Goal: Task Accomplishment & Management: Use online tool/utility

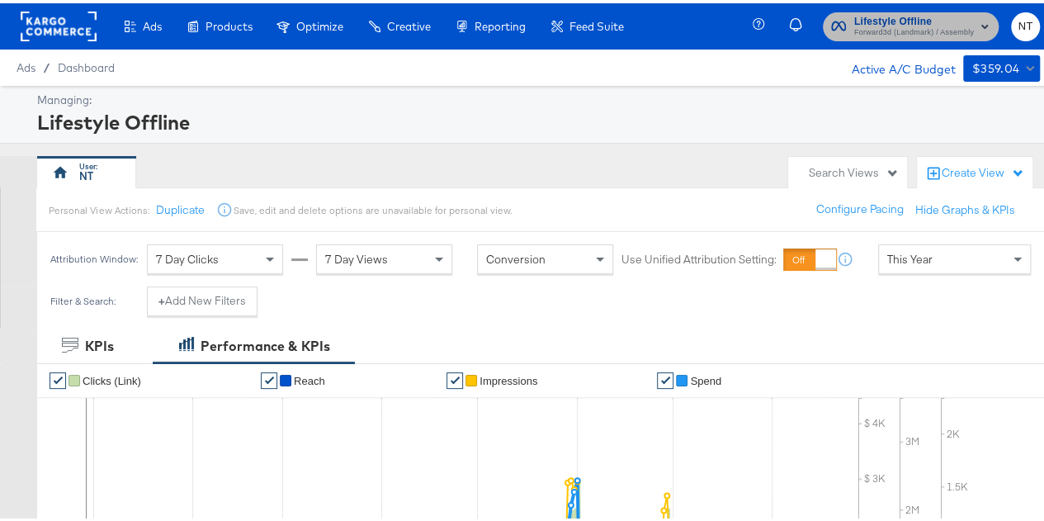
click at [874, 10] on span "Lifestyle Offline" at bounding box center [915, 18] width 120 height 17
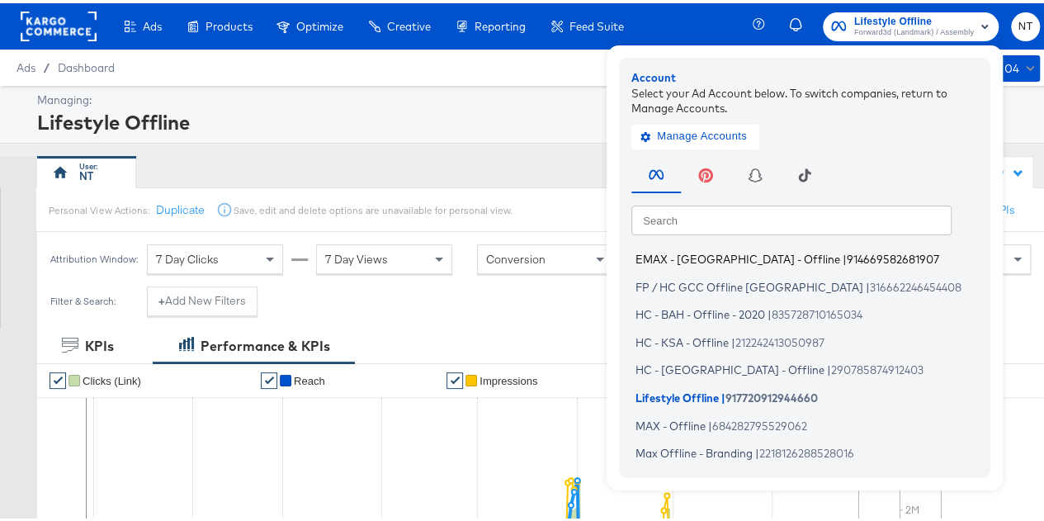
click at [685, 258] on span "EMAX - [GEOGRAPHIC_DATA] - Offline" at bounding box center [738, 255] width 205 height 13
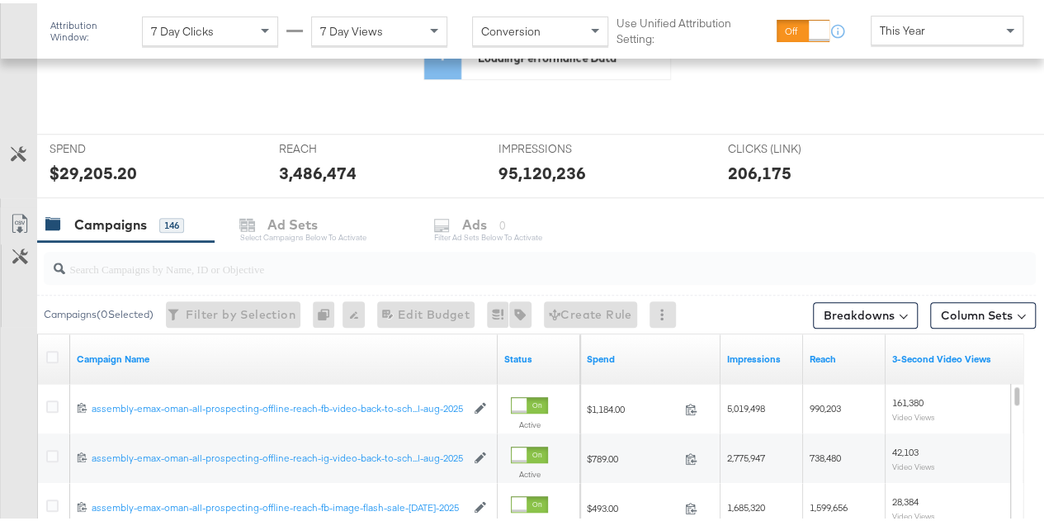
scroll to position [413, 0]
click at [213, 265] on input "search" at bounding box center [507, 258] width 884 height 32
paste input "back-to-school-[DATE]-aug-2025"
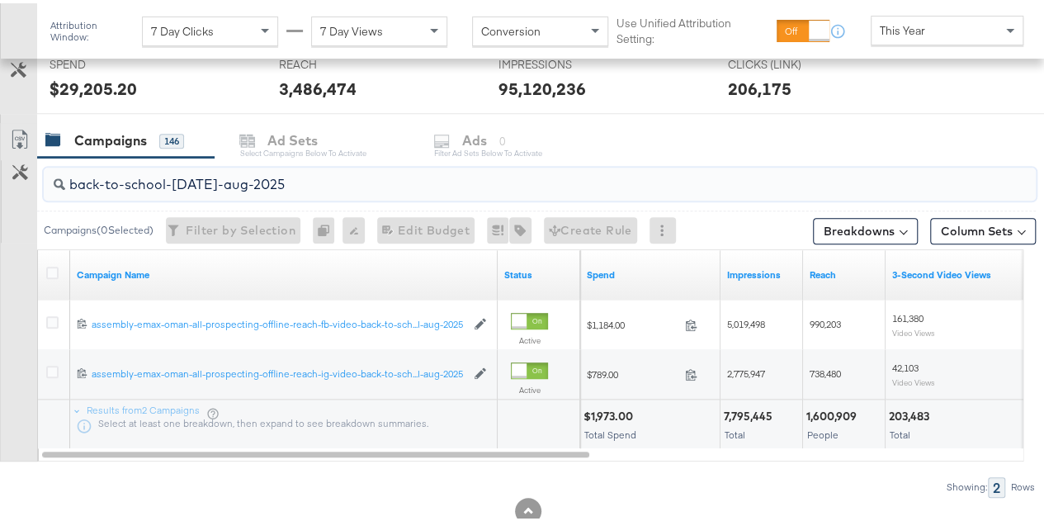
scroll to position [539, 0]
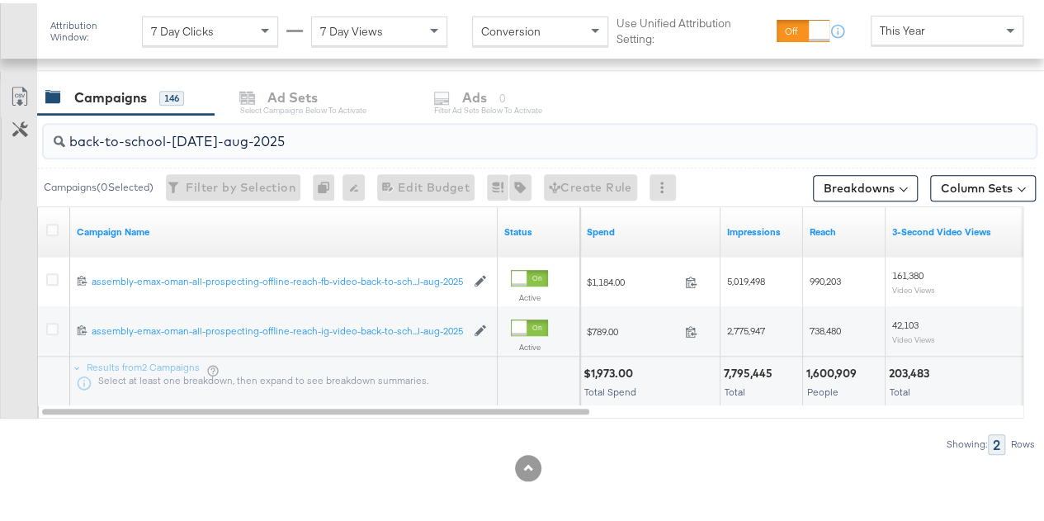
type input "back-to-school-[DATE]-aug-2025"
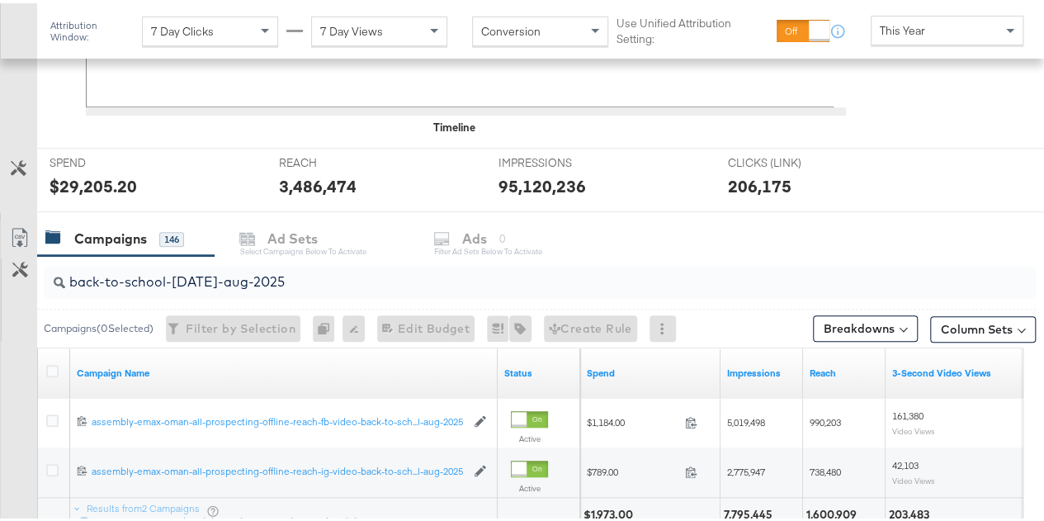
scroll to position [679, 0]
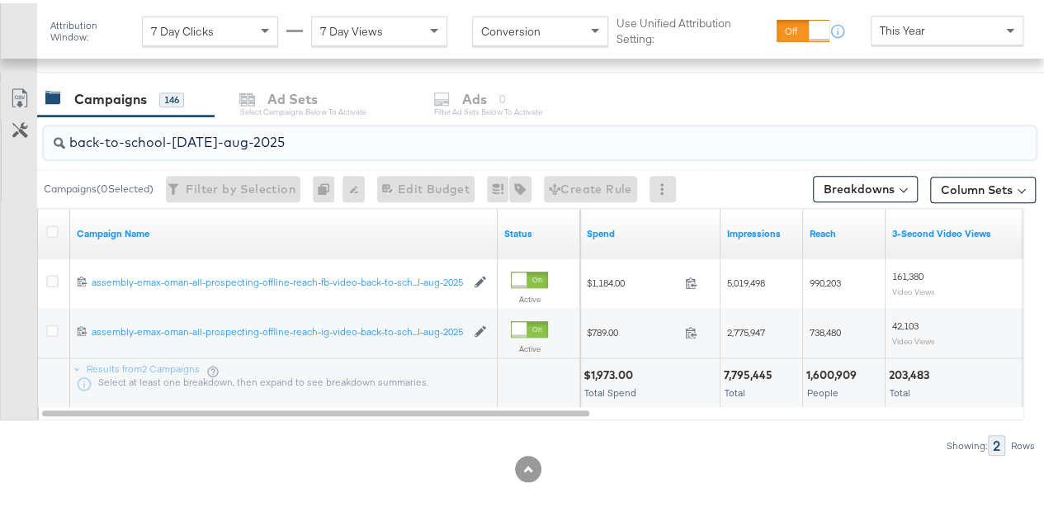
click at [45, 224] on div at bounding box center [55, 230] width 31 height 30
click at [54, 225] on icon at bounding box center [52, 228] width 12 height 12
click at [0, 0] on input "checkbox" at bounding box center [0, 0] width 0 height 0
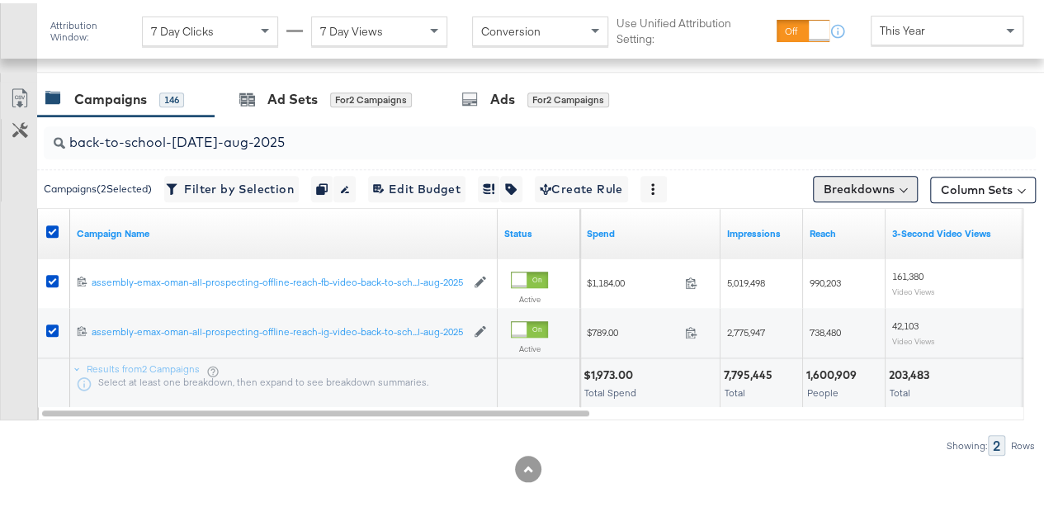
click at [877, 178] on button "Breakdowns" at bounding box center [865, 186] width 105 height 26
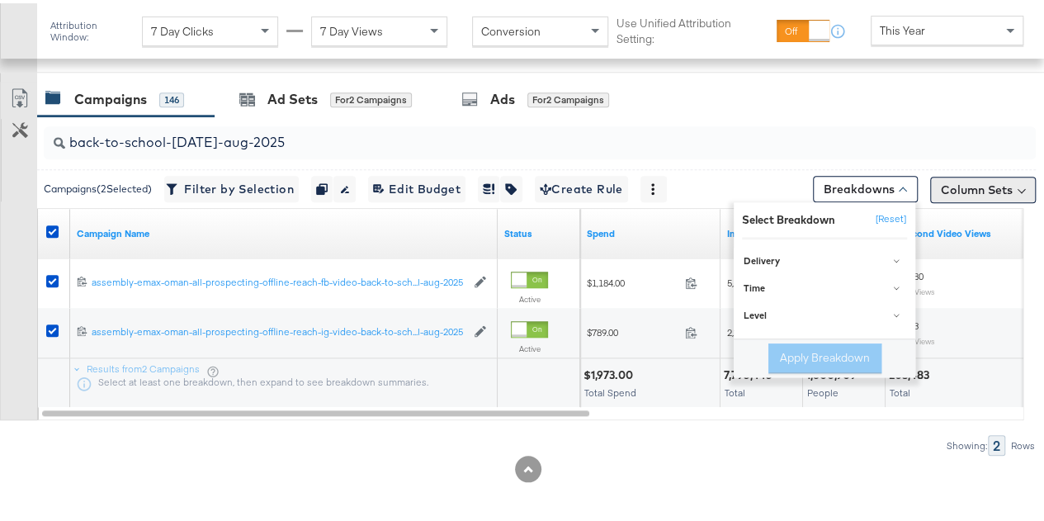
click at [998, 178] on button "Column Sets" at bounding box center [984, 186] width 106 height 26
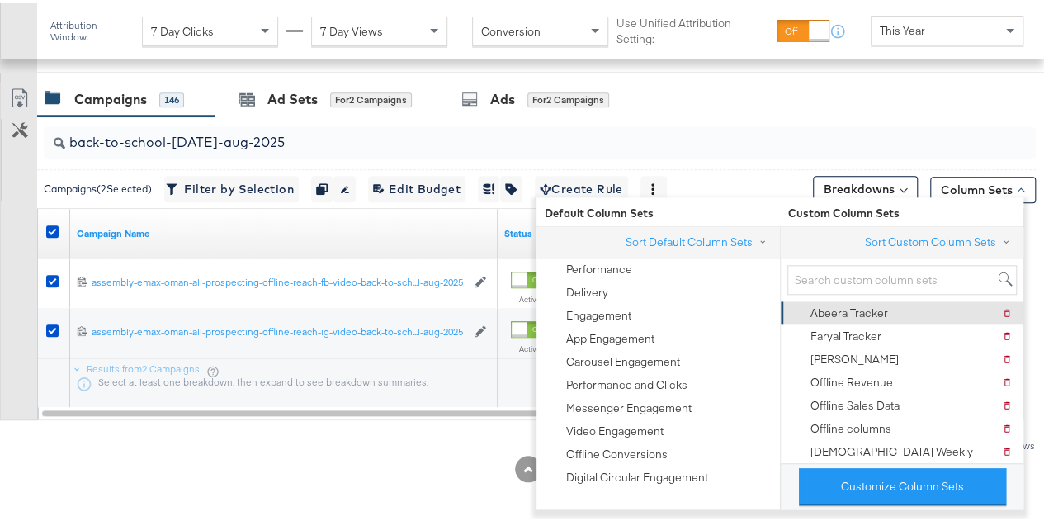
click at [869, 306] on div "Abeera Tracker" at bounding box center [850, 310] width 78 height 16
click at [216, 65] on div "SPEND SPEND $29,205.20" at bounding box center [152, 37] width 230 height 63
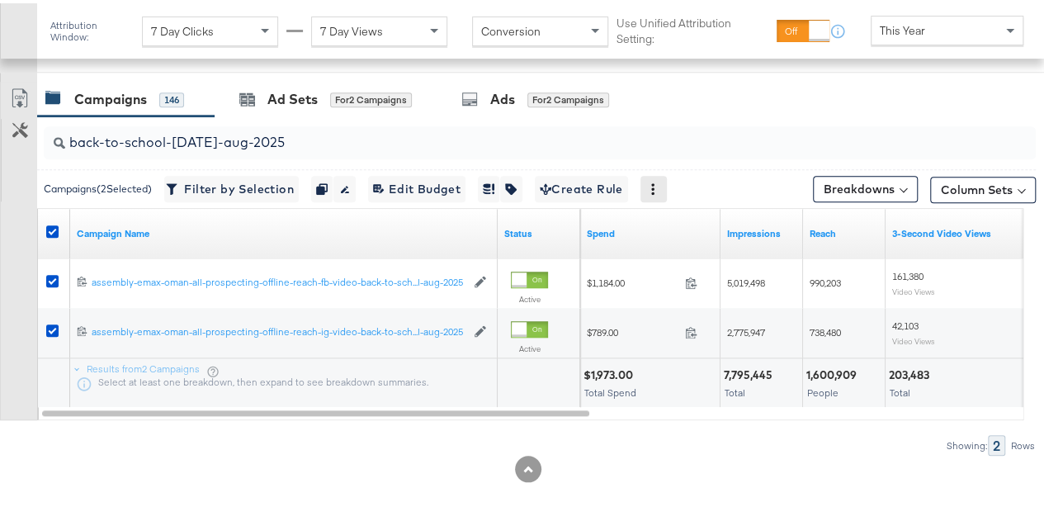
click at [656, 177] on div at bounding box center [654, 186] width 26 height 26
click at [8, 84] on link "Export as CSV" at bounding box center [19, 96] width 37 height 37
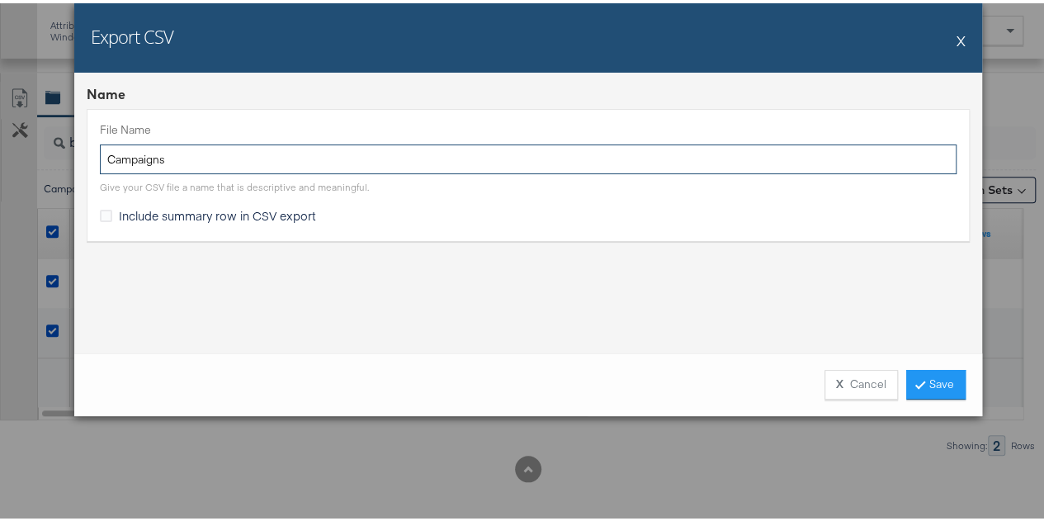
click at [234, 165] on input "Campaigns" at bounding box center [528, 156] width 857 height 31
paste input "back-to-school-[DATE]-aug-2025"
type input "back-to-school-[DATE]-aug-2025"
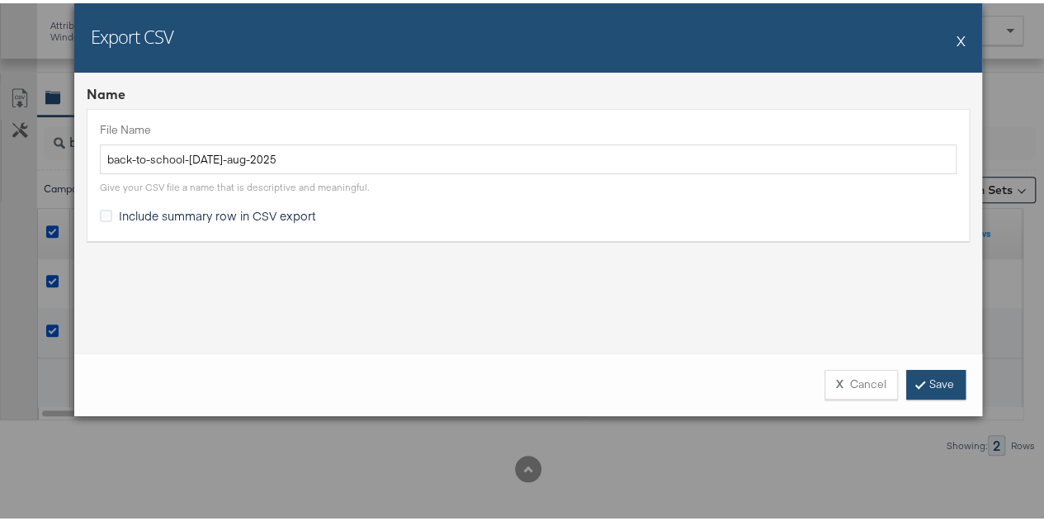
click at [926, 375] on link "Save" at bounding box center [936, 382] width 59 height 30
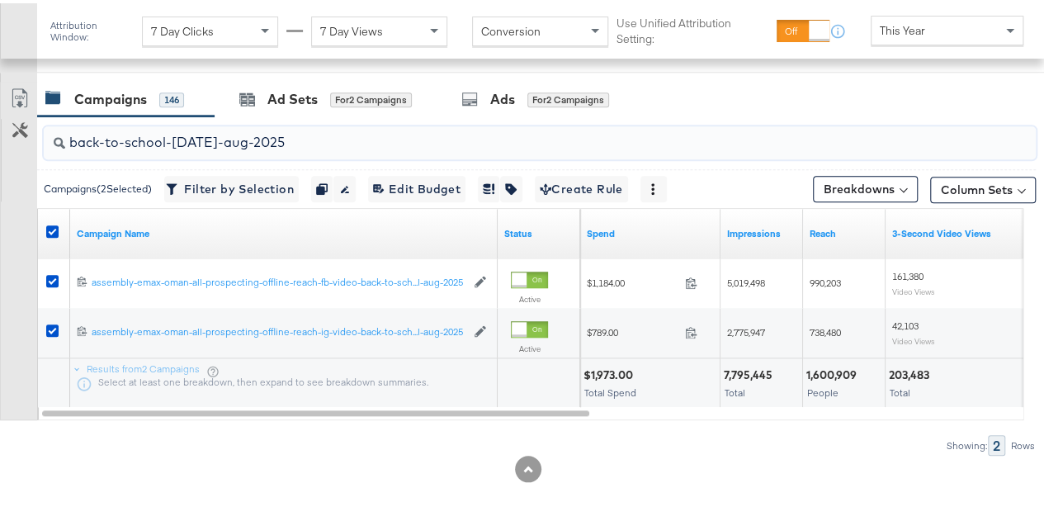
click at [229, 144] on input "back-to-school-[DATE]-aug-2025" at bounding box center [507, 132] width 884 height 32
paste input "apple-Q4-activity"
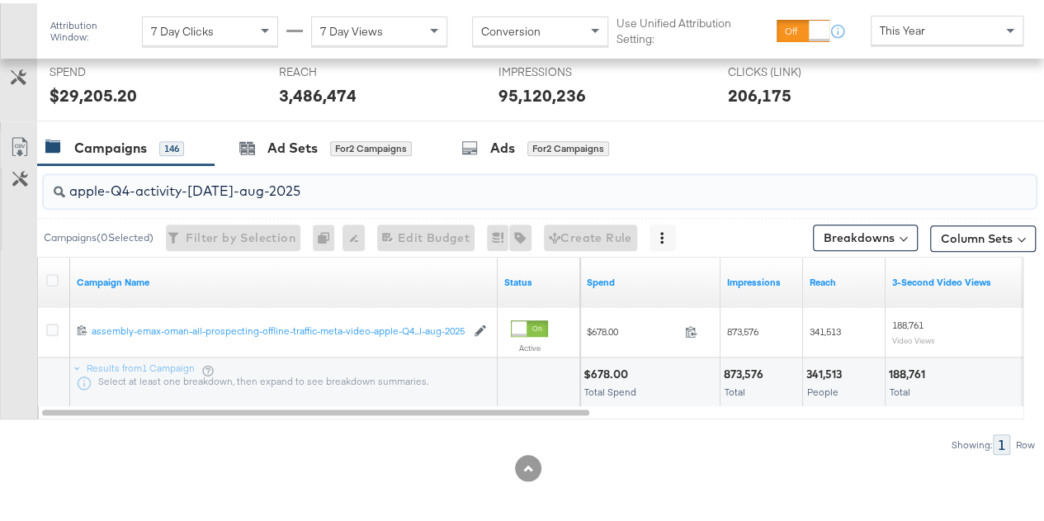
type input "apple-Q4-activity-[DATE]-aug-2025"
click at [373, 485] on div "KPIs Performance & KPIs Customize KPIs ✔ Clicks (Link) ✔ Reach ✔ Impressions ✔ …" at bounding box center [528, 110] width 1057 height 827
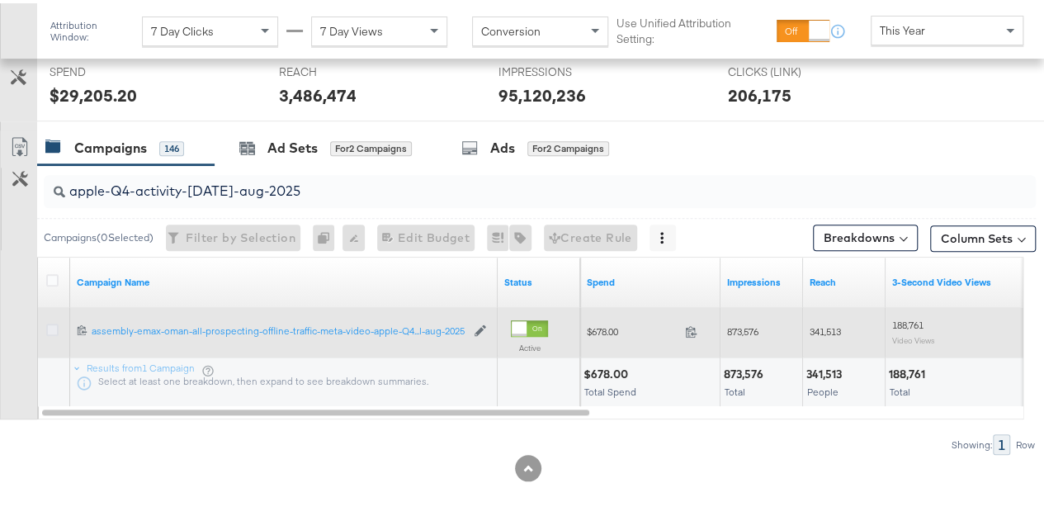
click at [56, 328] on icon at bounding box center [52, 326] width 12 height 12
click at [0, 0] on input "checkbox" at bounding box center [0, 0] width 0 height 0
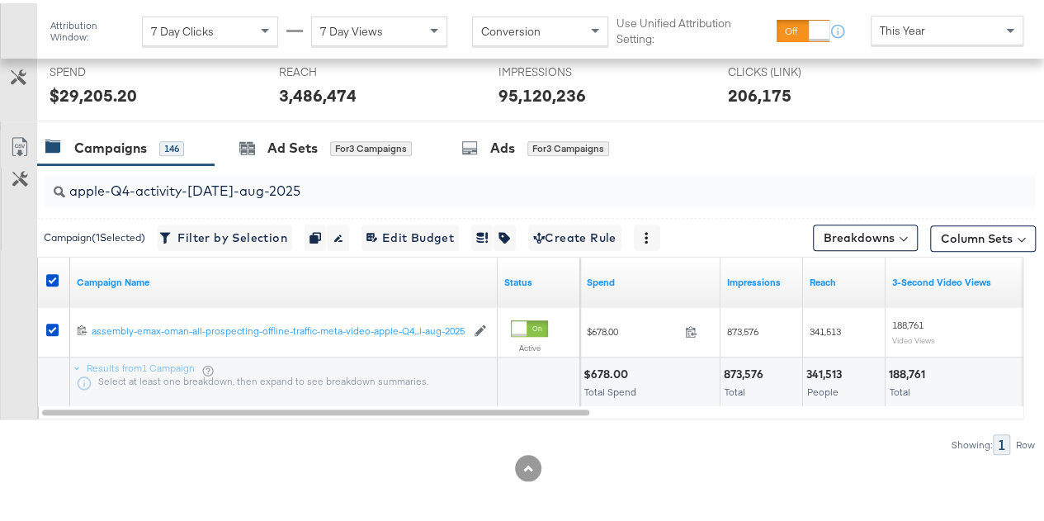
click at [8, 133] on link "Export as CSV" at bounding box center [19, 145] width 37 height 37
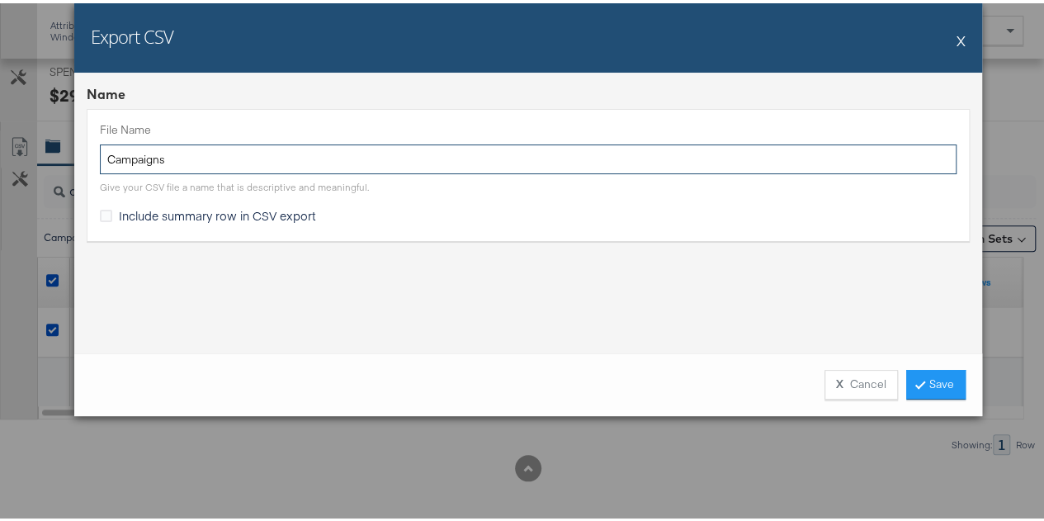
click at [187, 149] on input "Campaigns" at bounding box center [528, 156] width 857 height 31
paste input "apple-Q4-activity-[DATE]-aug-2025"
type input "apple-Q4-activity-[DATE]-aug-2025"
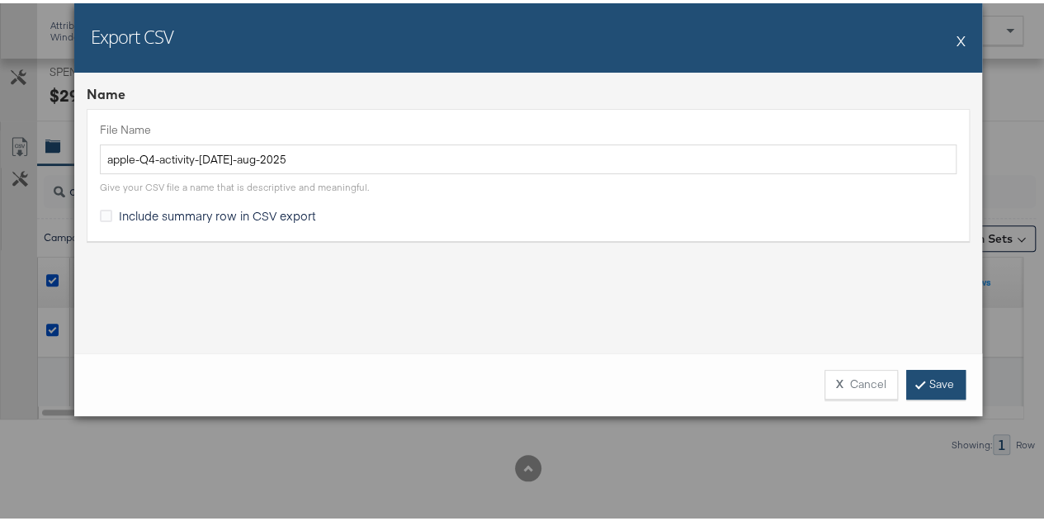
click at [942, 386] on link "Save" at bounding box center [936, 382] width 59 height 30
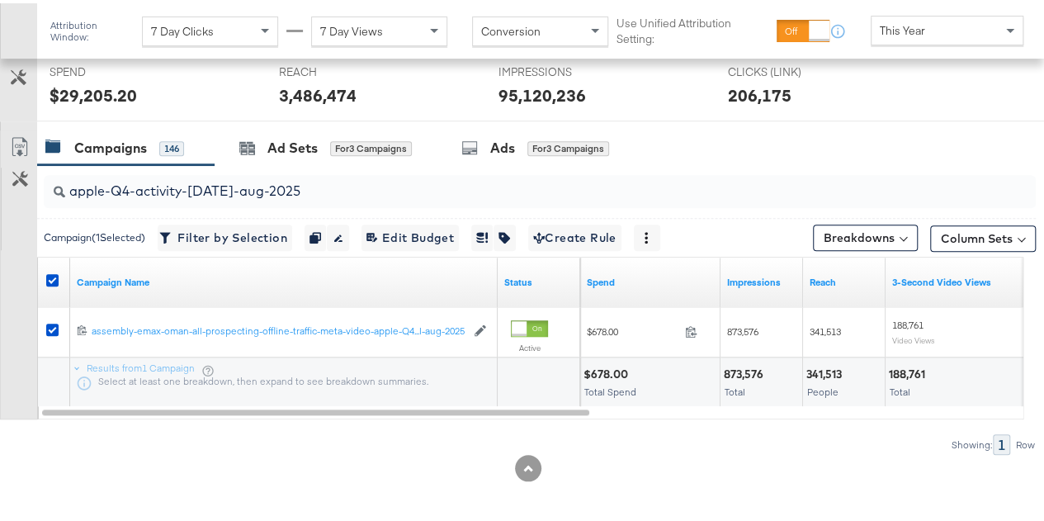
click at [372, 460] on div at bounding box center [528, 465] width 1057 height 26
